Goal: Task Accomplishment & Management: Use online tool/utility

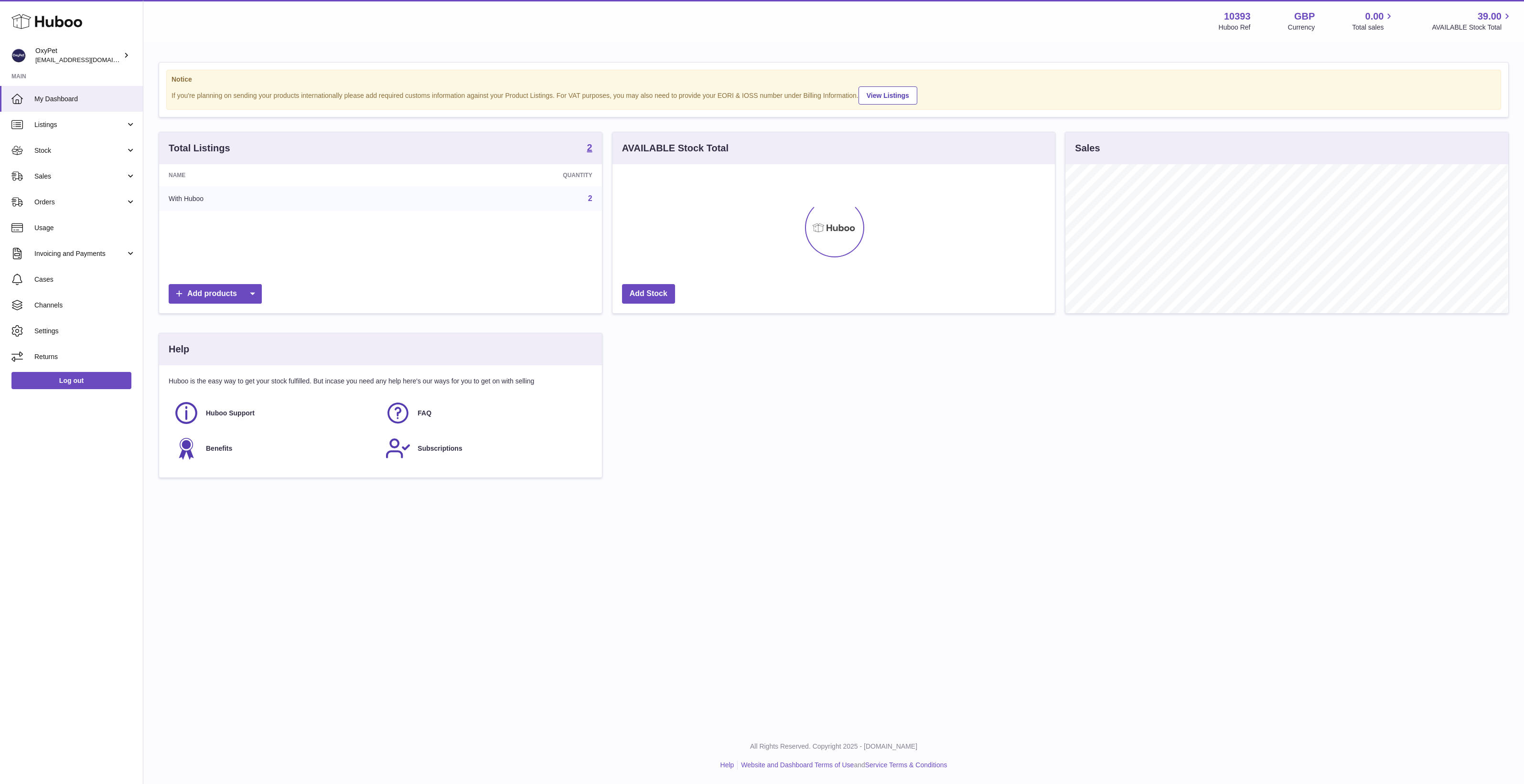
scroll to position [477491, 477349]
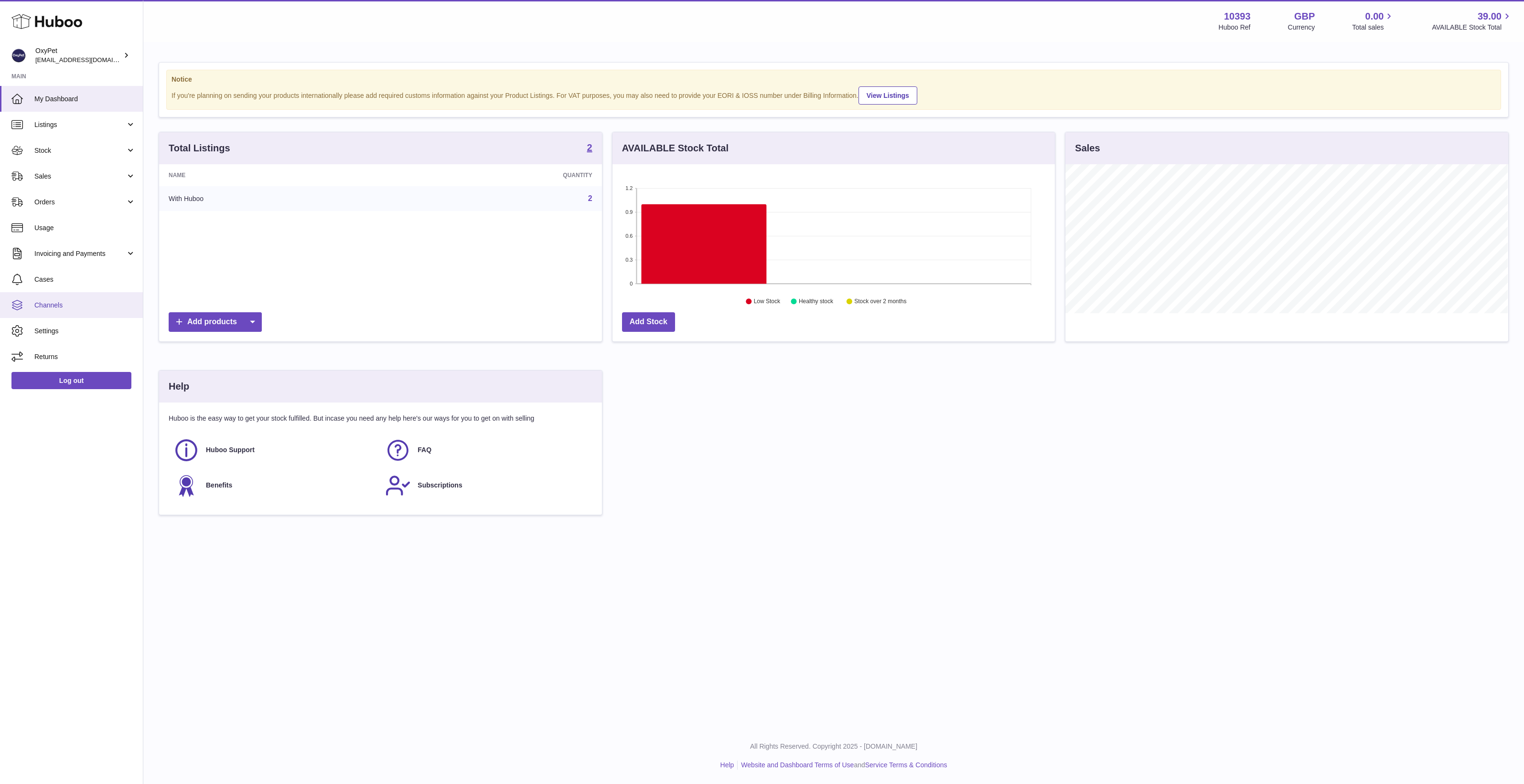
click at [80, 304] on span "Channels" at bounding box center [85, 305] width 102 height 9
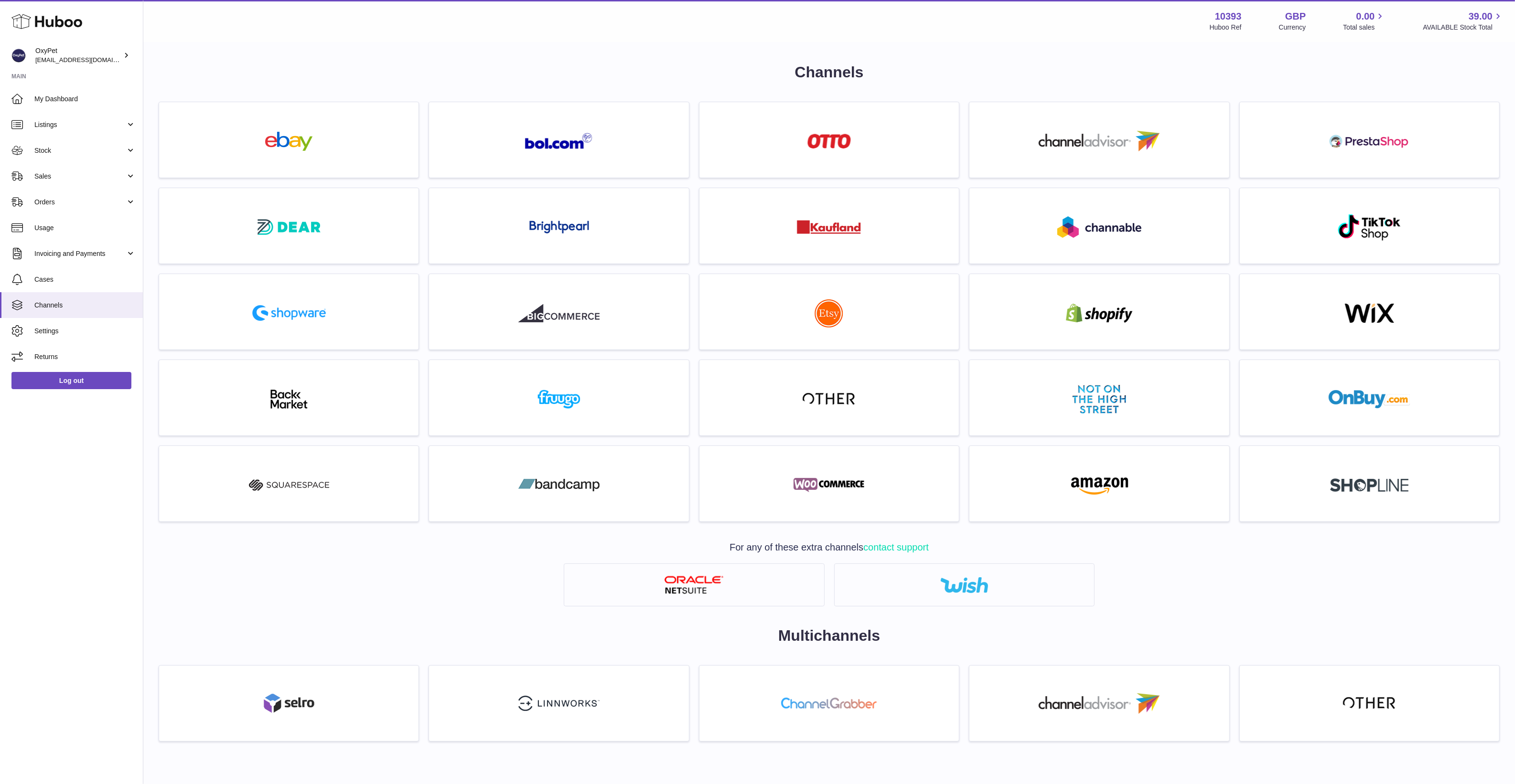
drag, startPoint x: 295, startPoint y: 53, endPoint x: 249, endPoint y: 51, distance: 46.0
click at [295, 53] on div "Channels For any of these extra channels contact support Multichannels" at bounding box center [829, 411] width 1372 height 737
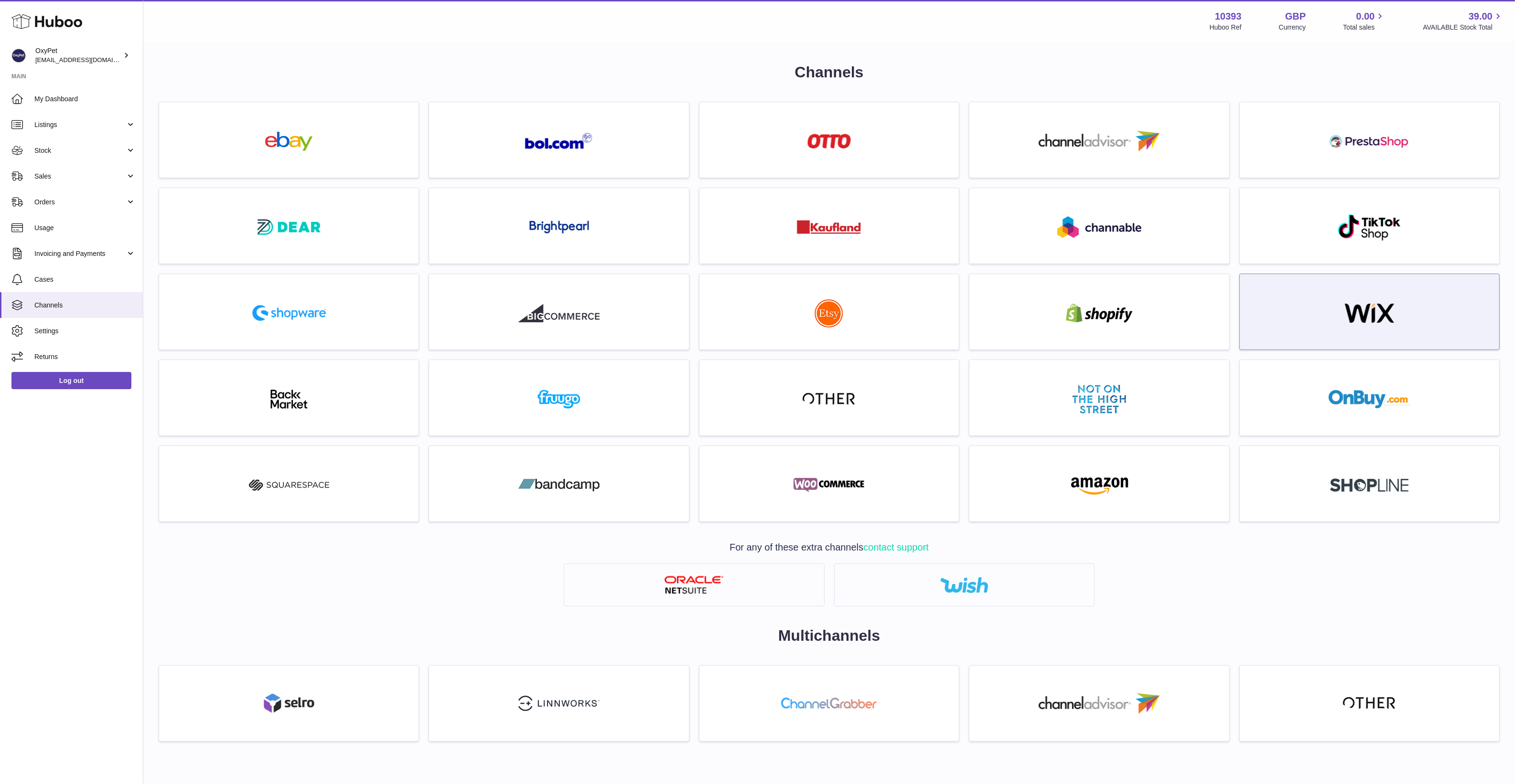
click at [1337, 307] on img at bounding box center [1369, 313] width 81 height 19
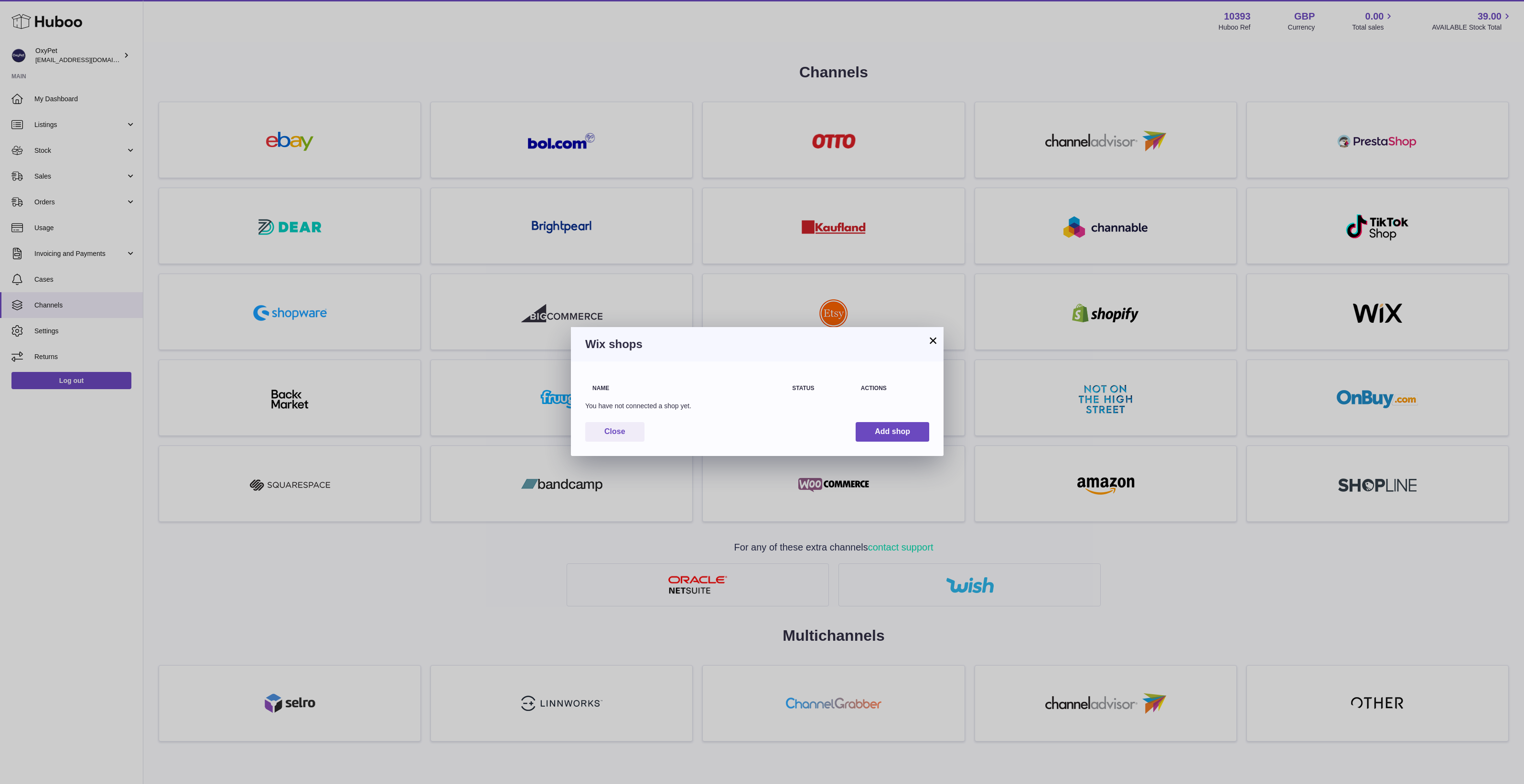
click at [927, 344] on button "×" at bounding box center [933, 341] width 11 height 11
